Goal: Check status: Check status

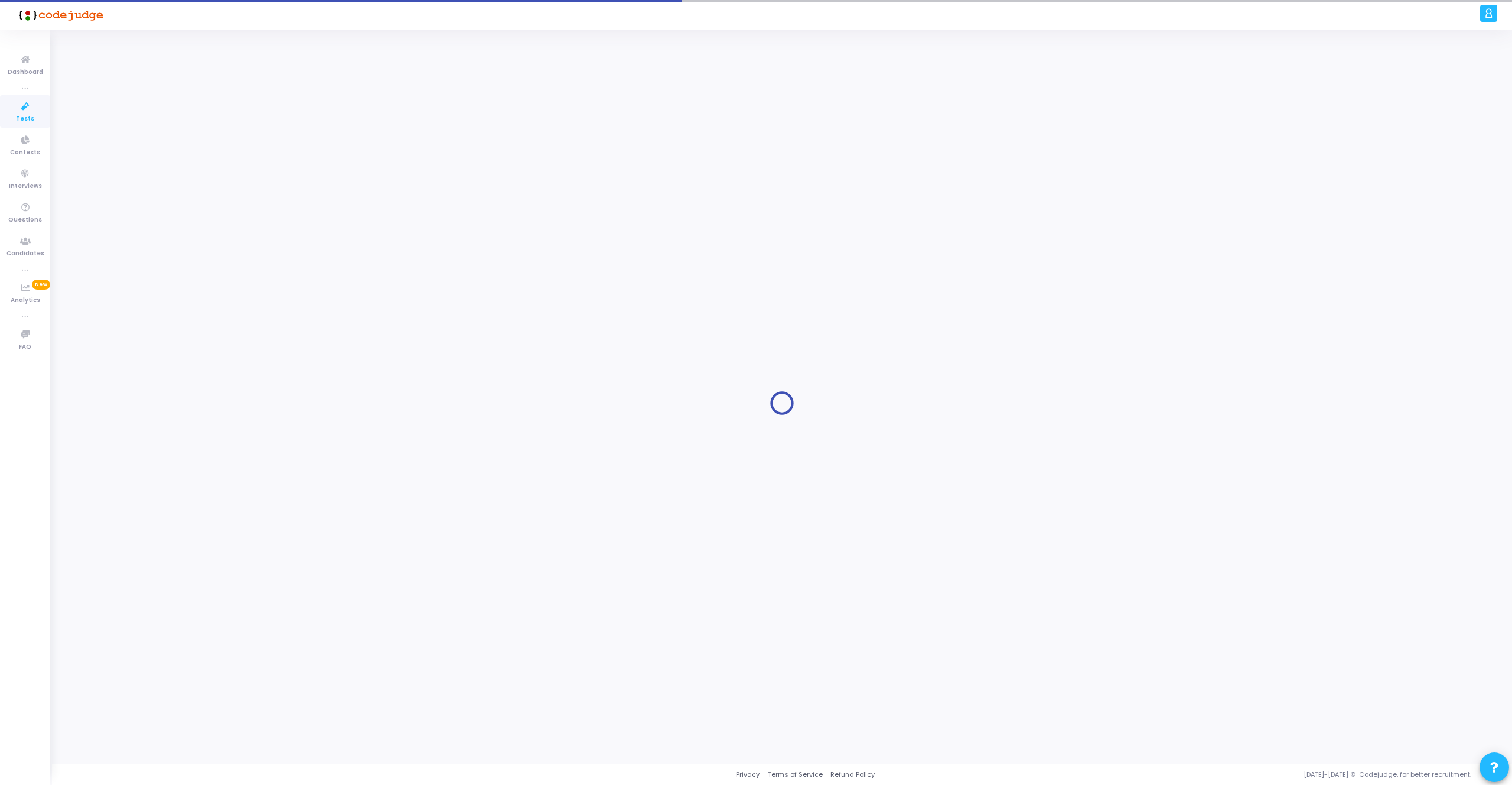
click at [1276, 71] on div at bounding box center [781, 403] width 1430 height 716
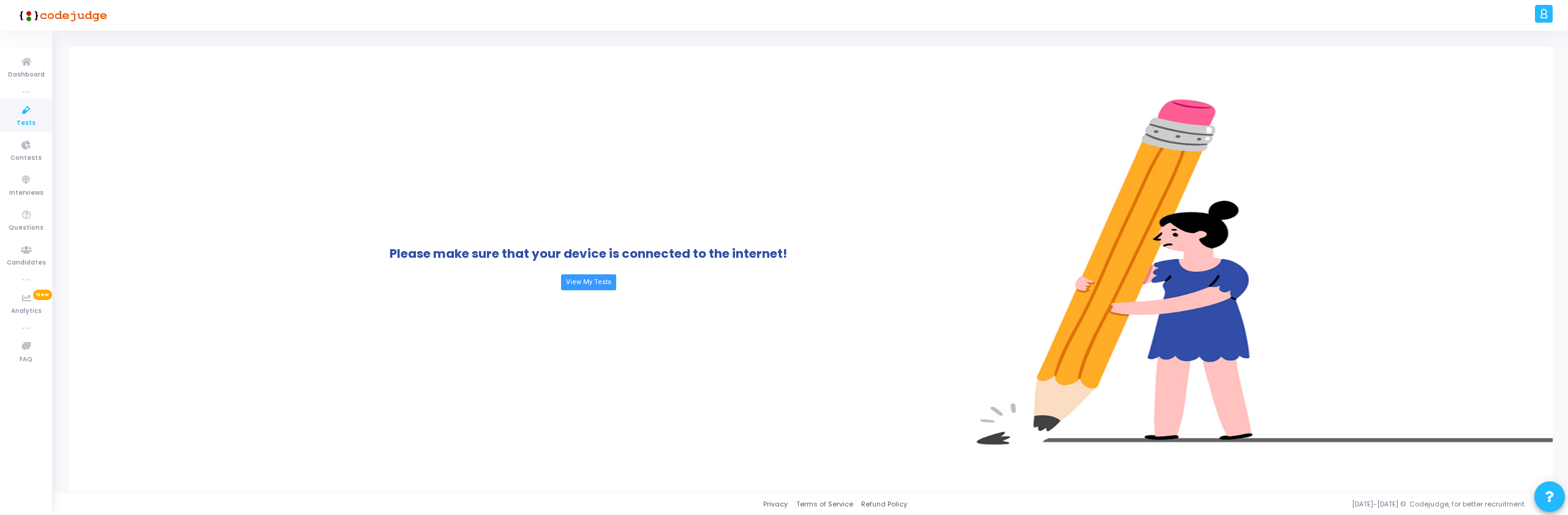
click at [829, 106] on div "Please make sure that your device is connected to the internet! View My Tests" at bounding box center [588, 268] width 1038 height 444
